Goal: Transaction & Acquisition: Obtain resource

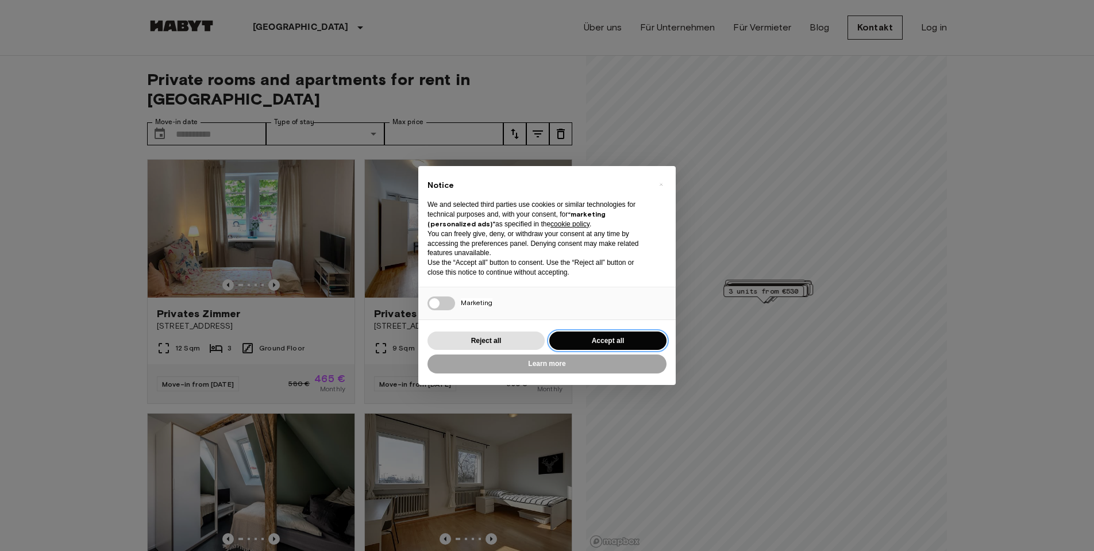
click at [613, 339] on button "Accept all" at bounding box center [608, 341] width 117 height 19
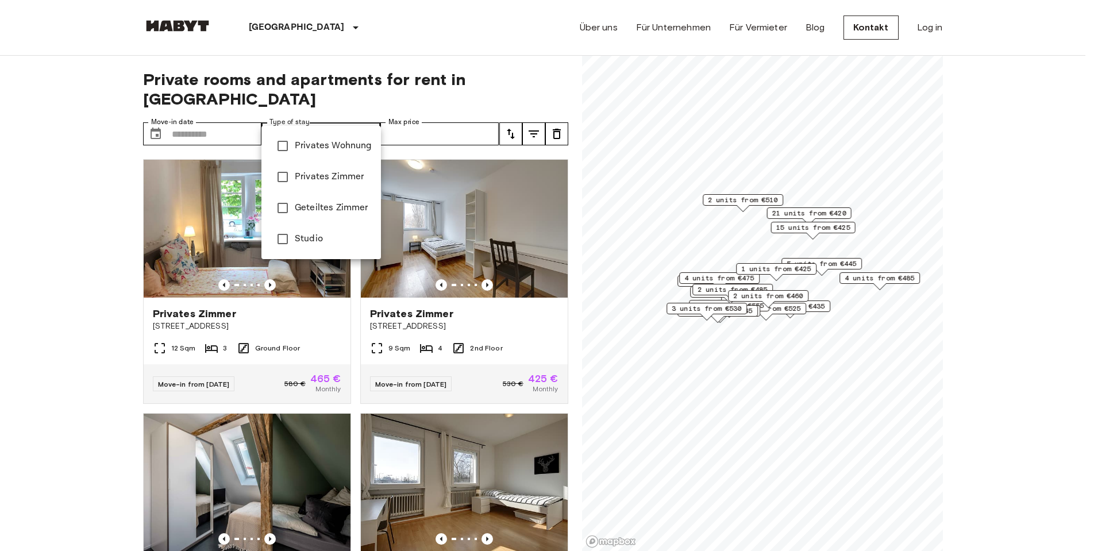
click at [343, 141] on span "Privates Wohnung" at bounding box center [333, 146] width 77 height 14
type input "**********"
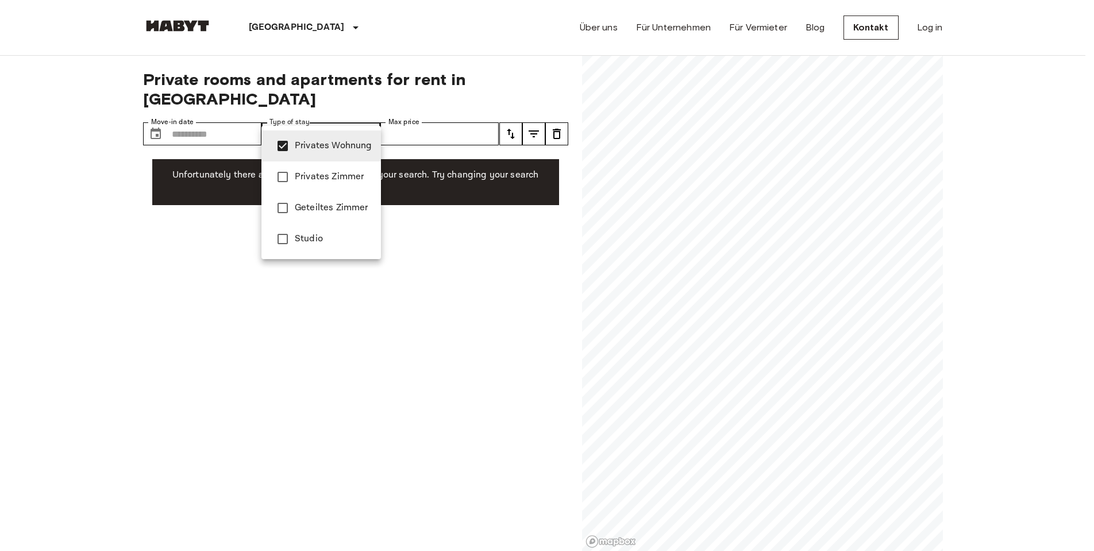
click at [336, 150] on span "Privates Wohnung" at bounding box center [333, 146] width 77 height 14
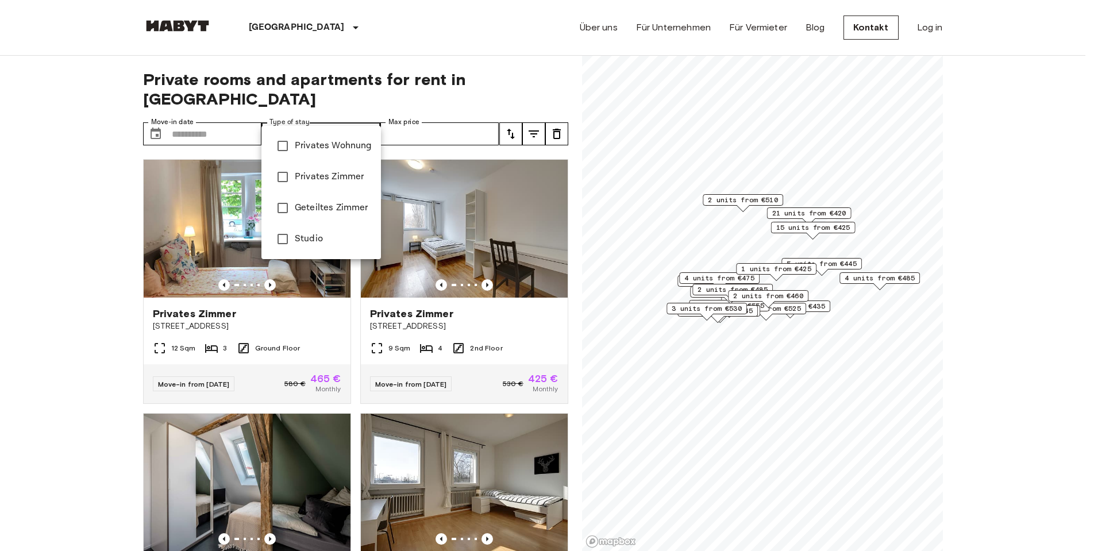
click at [95, 194] on div at bounding box center [547, 275] width 1094 height 551
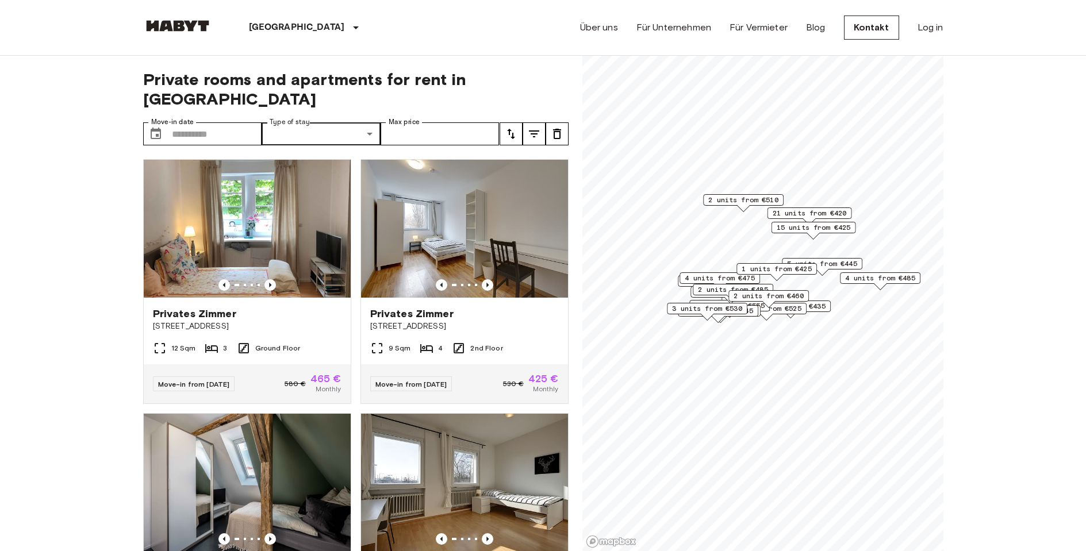
click at [215, 126] on div "Private rooms and apartments for rent in [GEOGRAPHIC_DATA] Move-in date ​ Move-…" at bounding box center [355, 304] width 425 height 496
click at [267, 279] on icon "Previous image" at bounding box center [269, 284] width 11 height 11
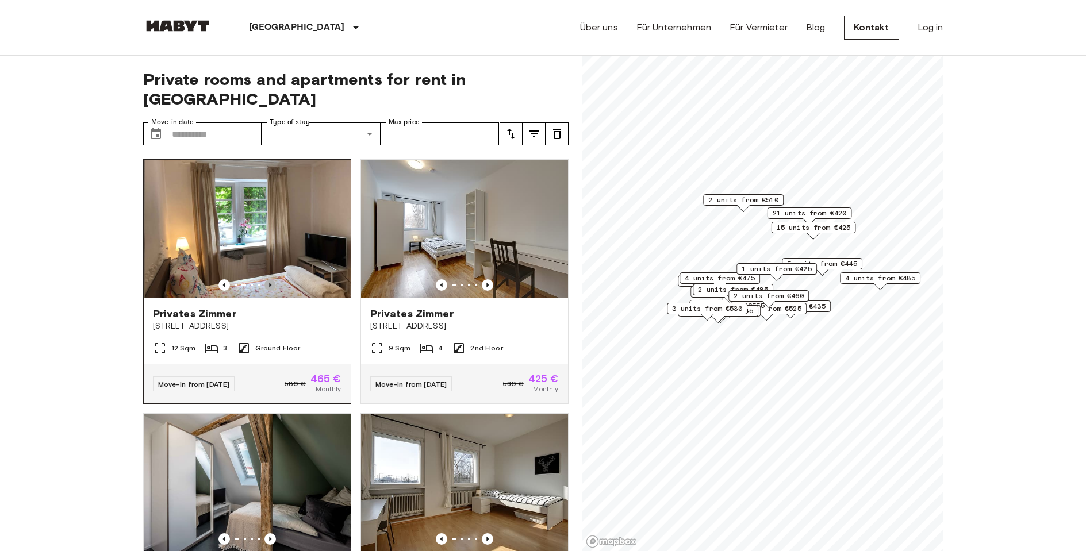
click at [267, 279] on icon "Previous image" at bounding box center [269, 284] width 11 height 11
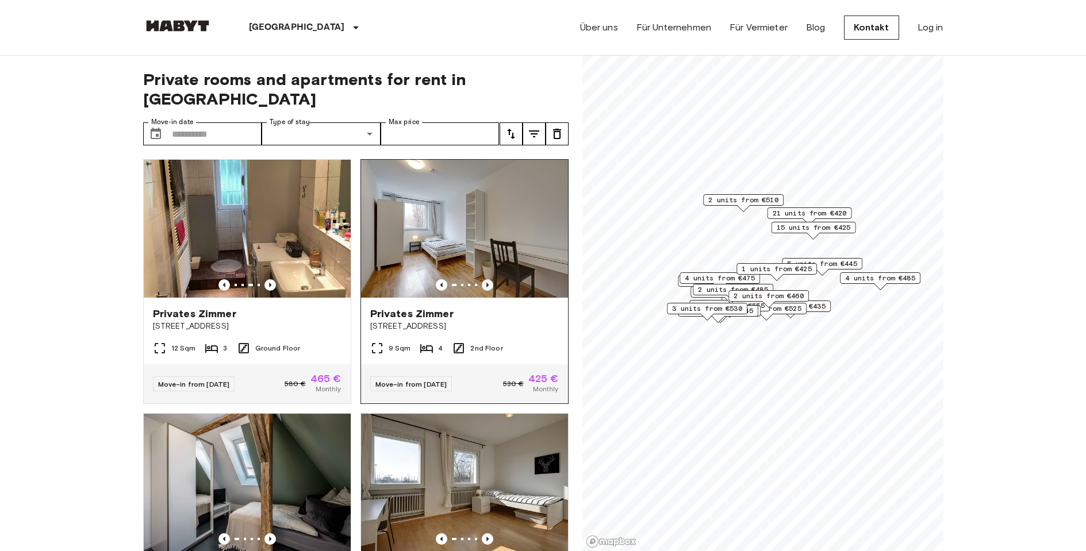
click at [482, 279] on icon "Previous image" at bounding box center [487, 284] width 11 height 11
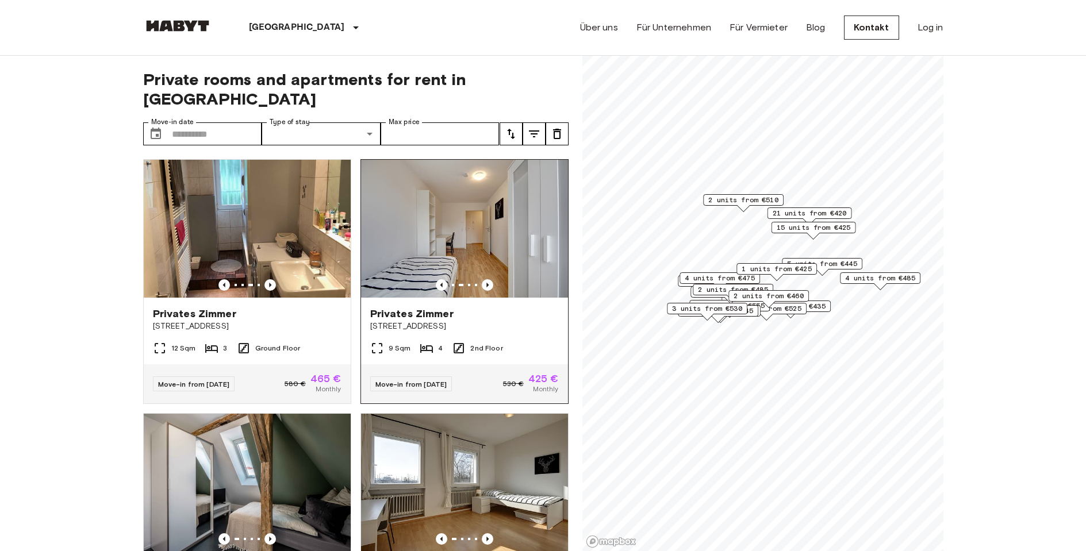
click at [506, 231] on img at bounding box center [464, 229] width 207 height 138
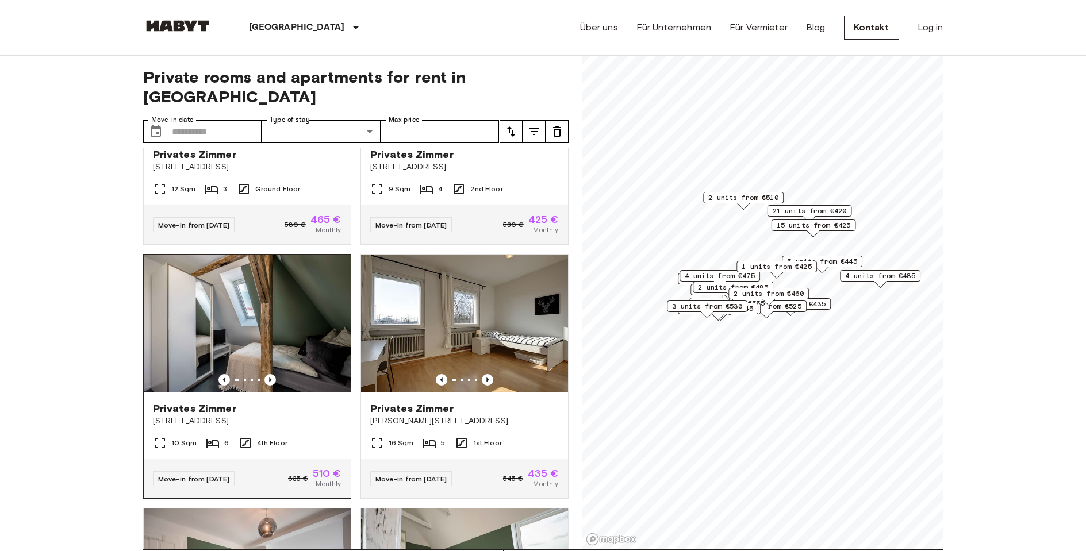
scroll to position [198, 0]
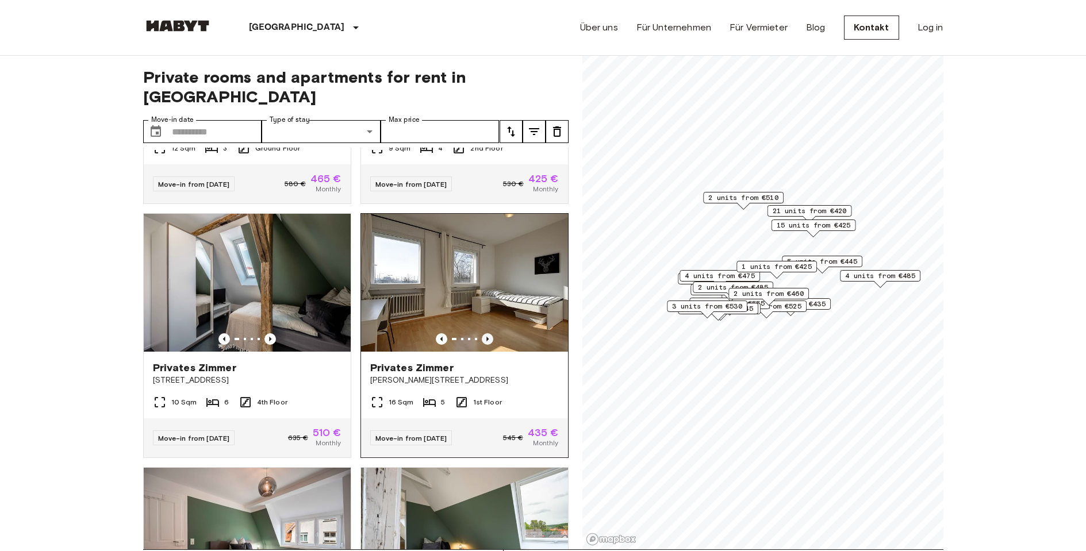
click at [486, 337] on icon "Previous image" at bounding box center [487, 339] width 2 height 5
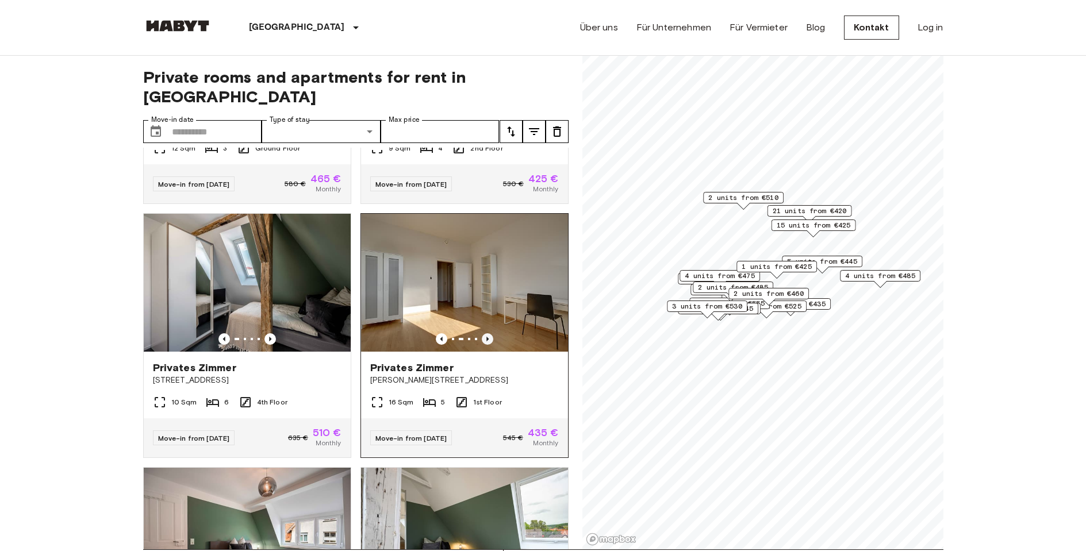
click at [486, 337] on icon "Previous image" at bounding box center [487, 339] width 2 height 5
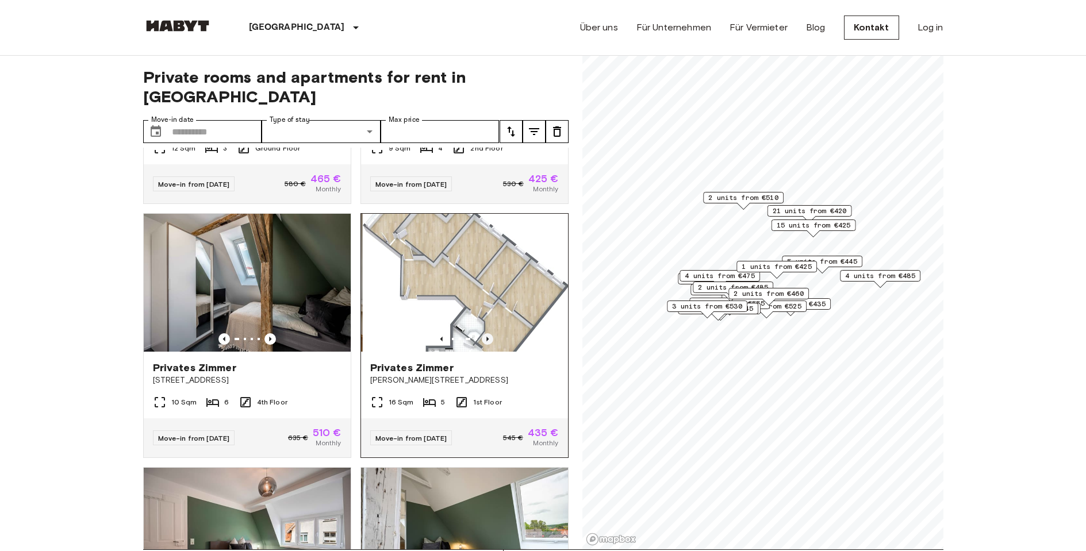
click at [486, 337] on icon "Previous image" at bounding box center [487, 339] width 2 height 5
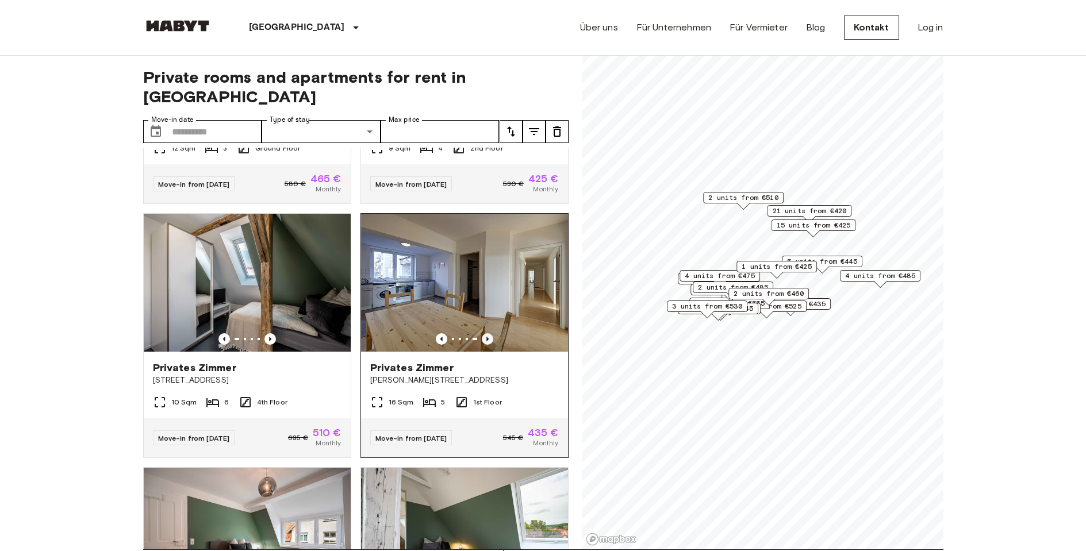
click at [486, 337] on icon "Previous image" at bounding box center [487, 339] width 2 height 5
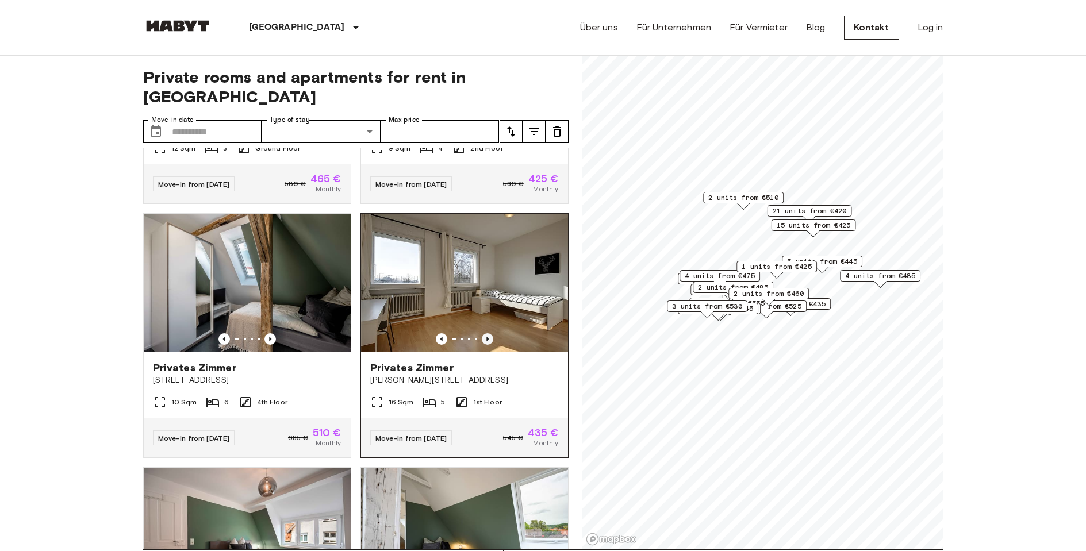
click at [486, 337] on icon "Previous image" at bounding box center [487, 339] width 2 height 5
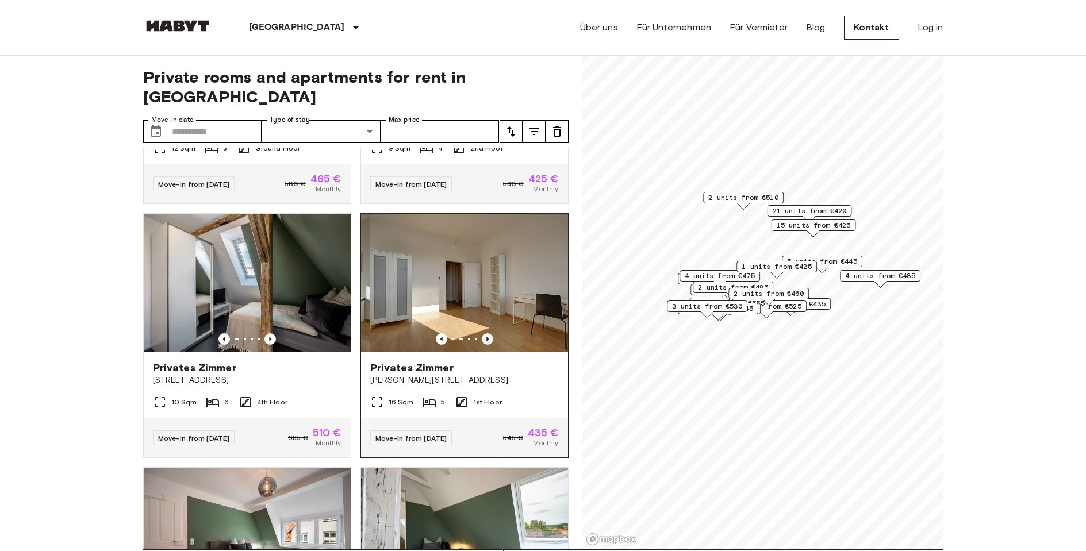
click at [486, 337] on icon "Previous image" at bounding box center [487, 339] width 2 height 5
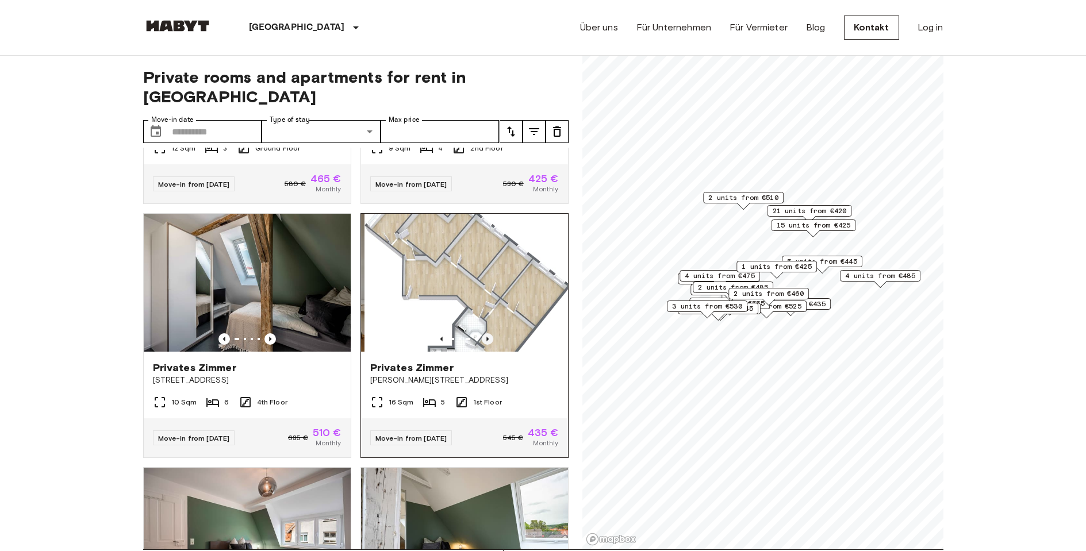
click at [486, 337] on icon "Previous image" at bounding box center [487, 339] width 2 height 5
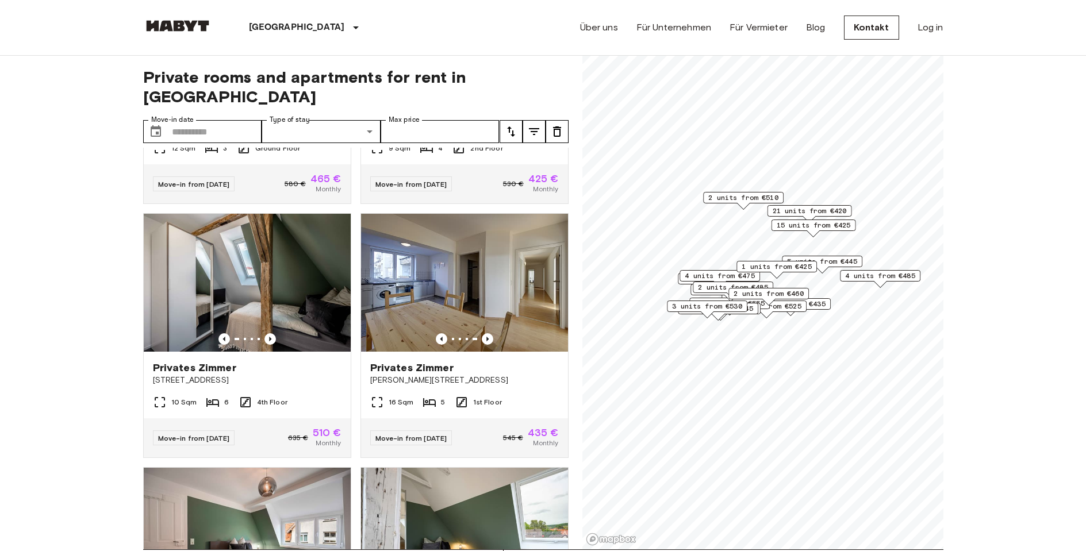
scroll to position [38, 0]
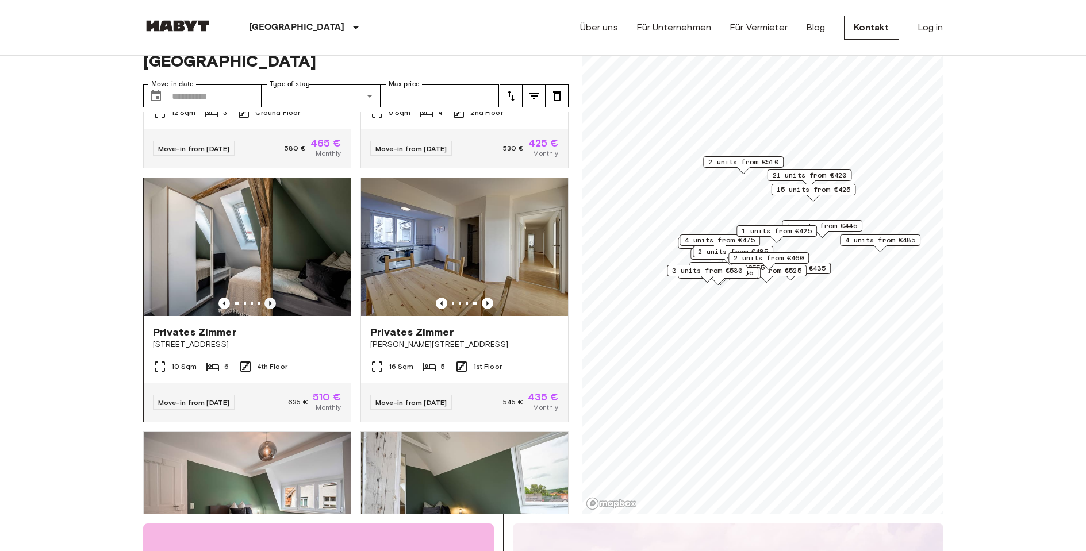
click at [264, 298] on icon "Previous image" at bounding box center [269, 303] width 11 height 11
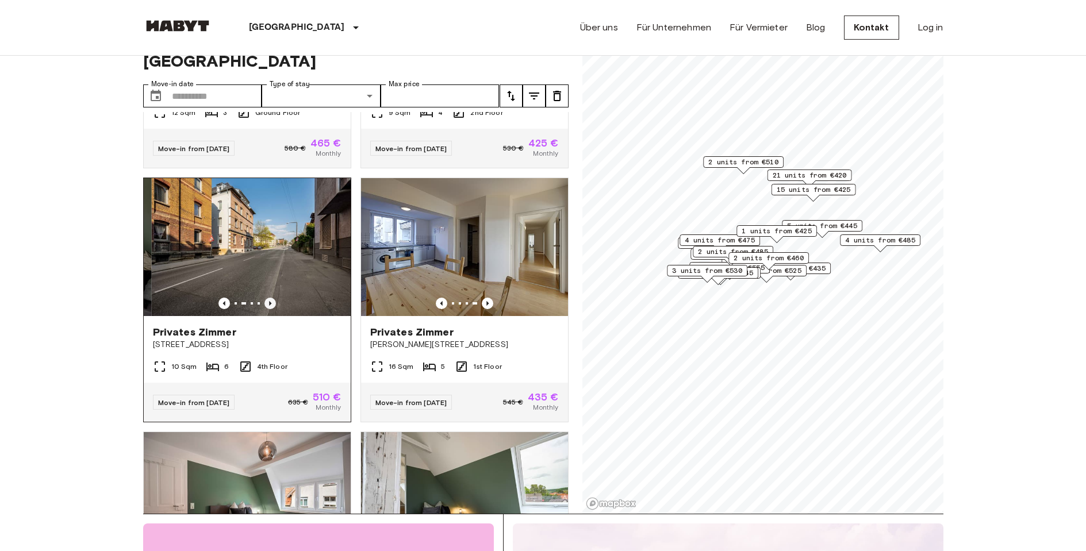
click at [264, 298] on icon "Previous image" at bounding box center [269, 303] width 11 height 11
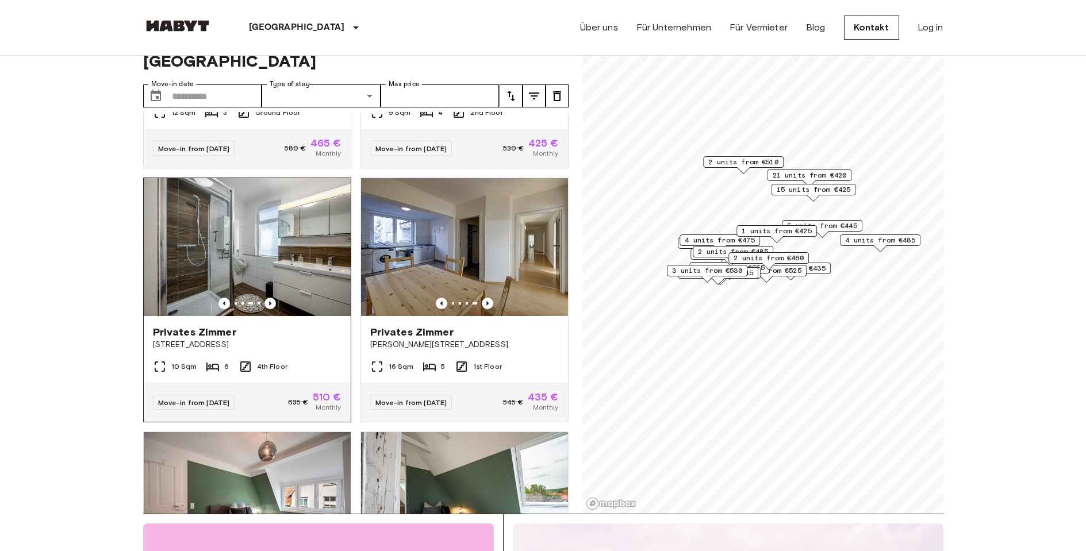
click at [268, 325] on div "Privates Zimmer" at bounding box center [247, 332] width 189 height 14
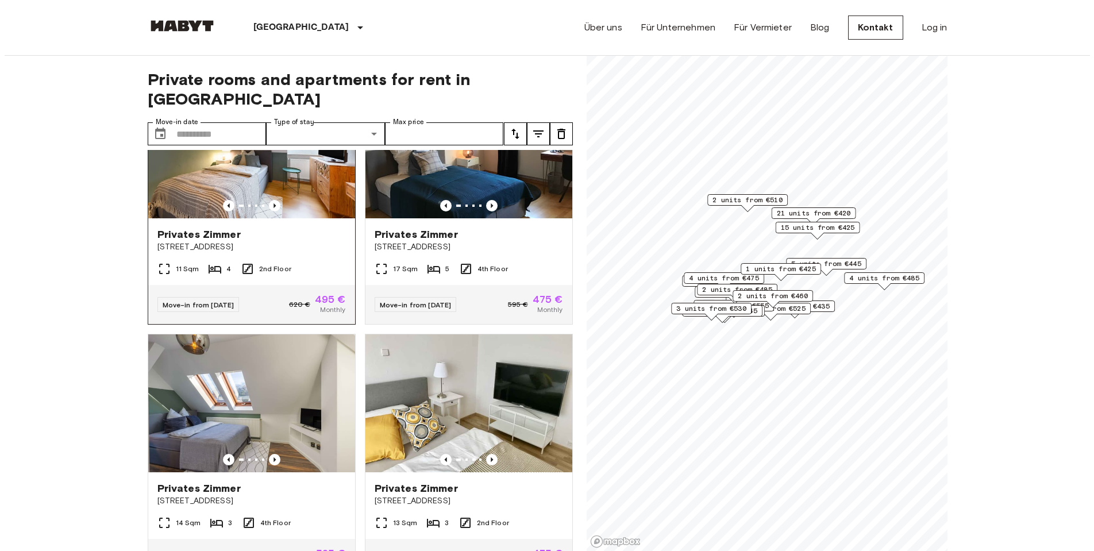
scroll to position [1447, 0]
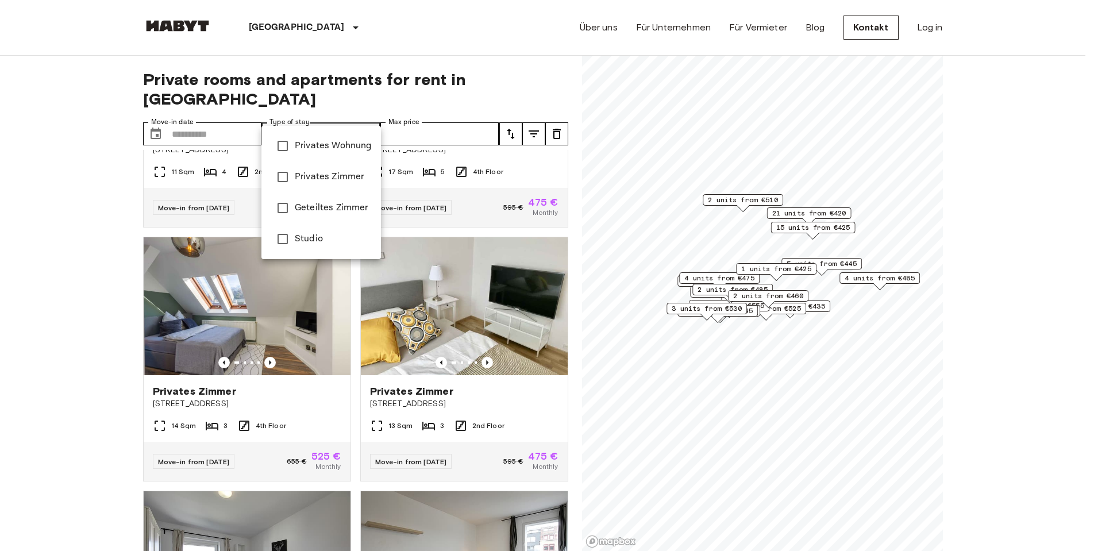
click at [343, 170] on span "Privates Zimmer" at bounding box center [333, 177] width 77 height 14
type input "**********"
